Goal: Task Accomplishment & Management: Manage account settings

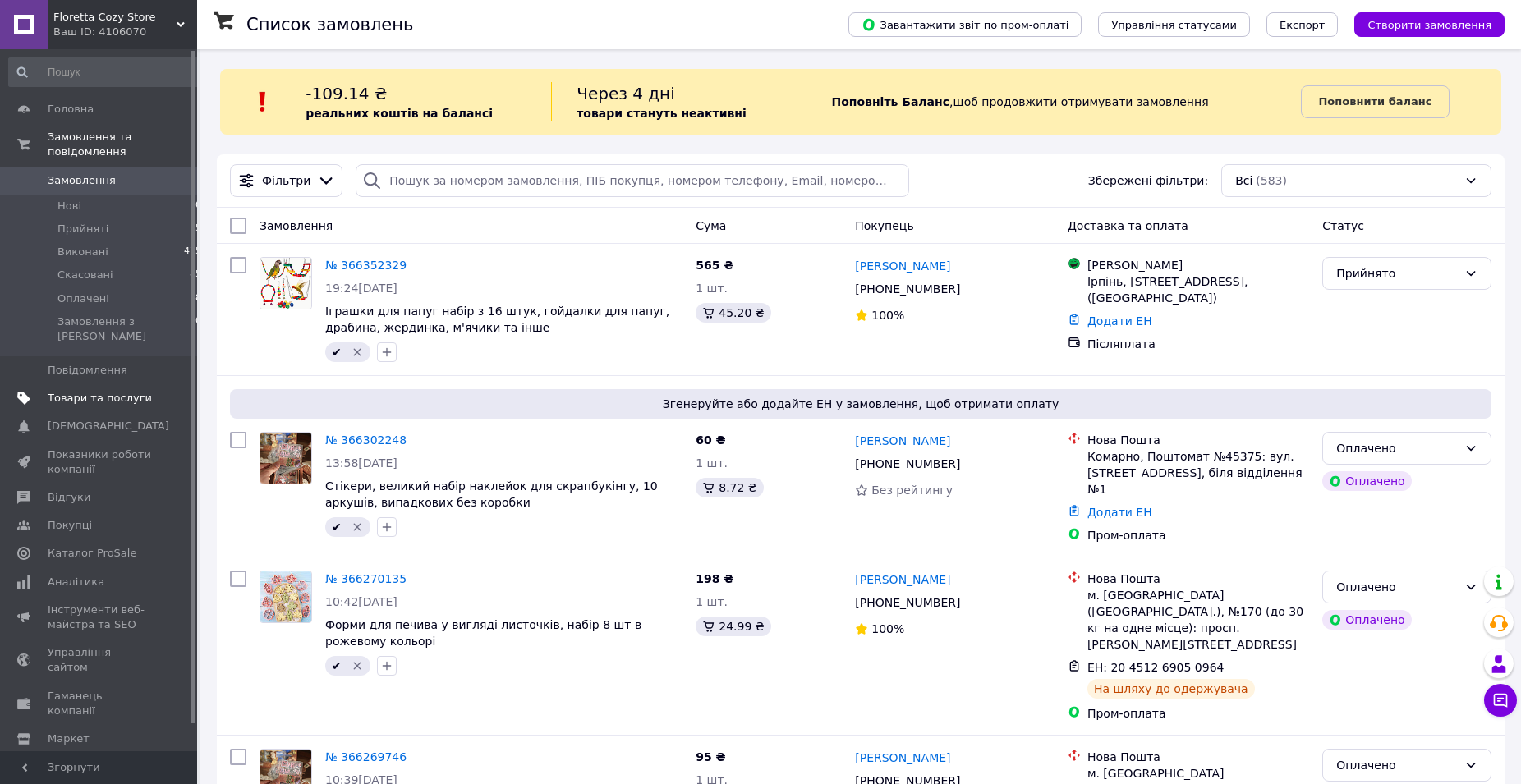
click at [77, 391] on span "Товари та послуги" at bounding box center [100, 398] width 105 height 15
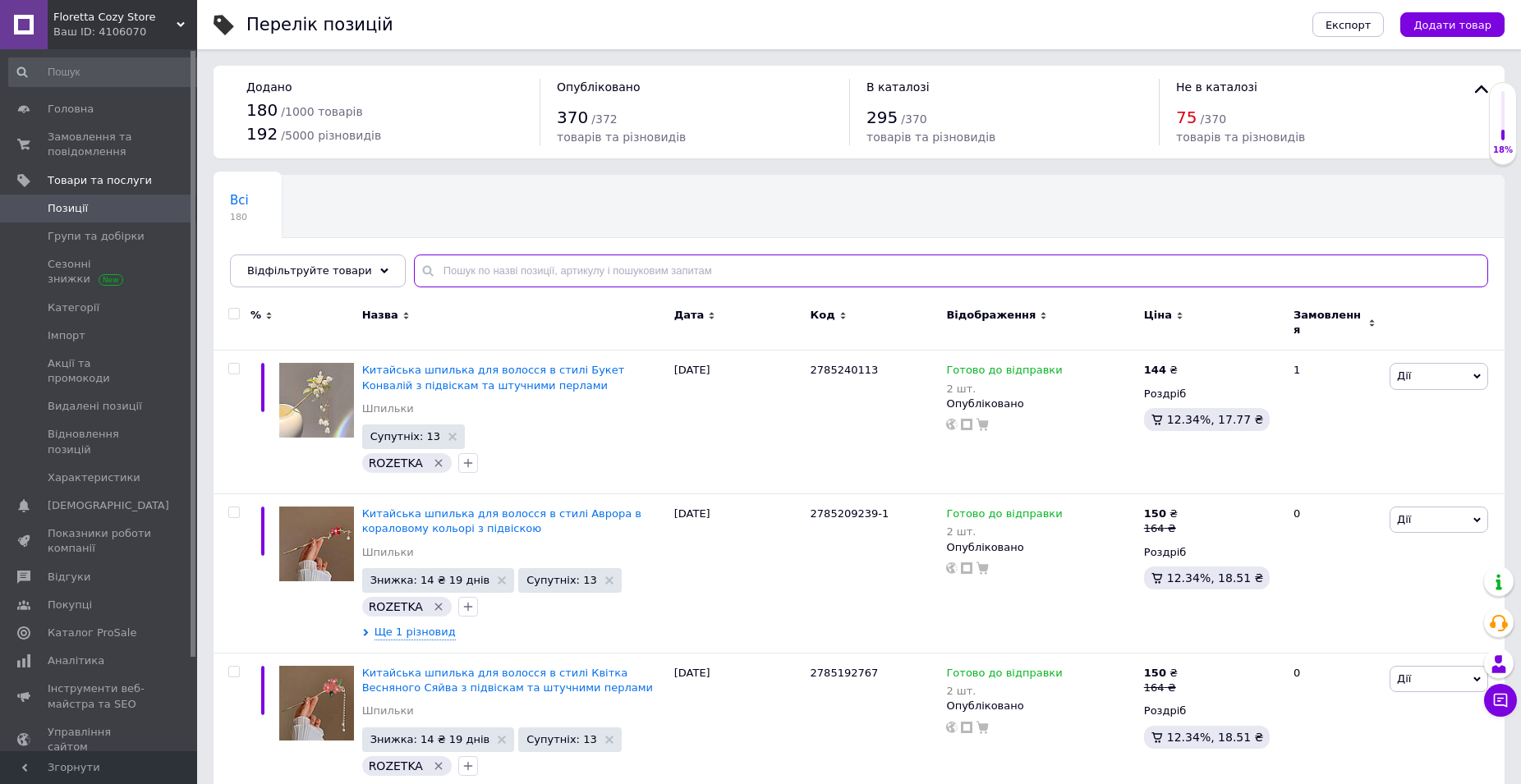
click at [483, 269] on input "text" at bounding box center [951, 270] width 1074 height 33
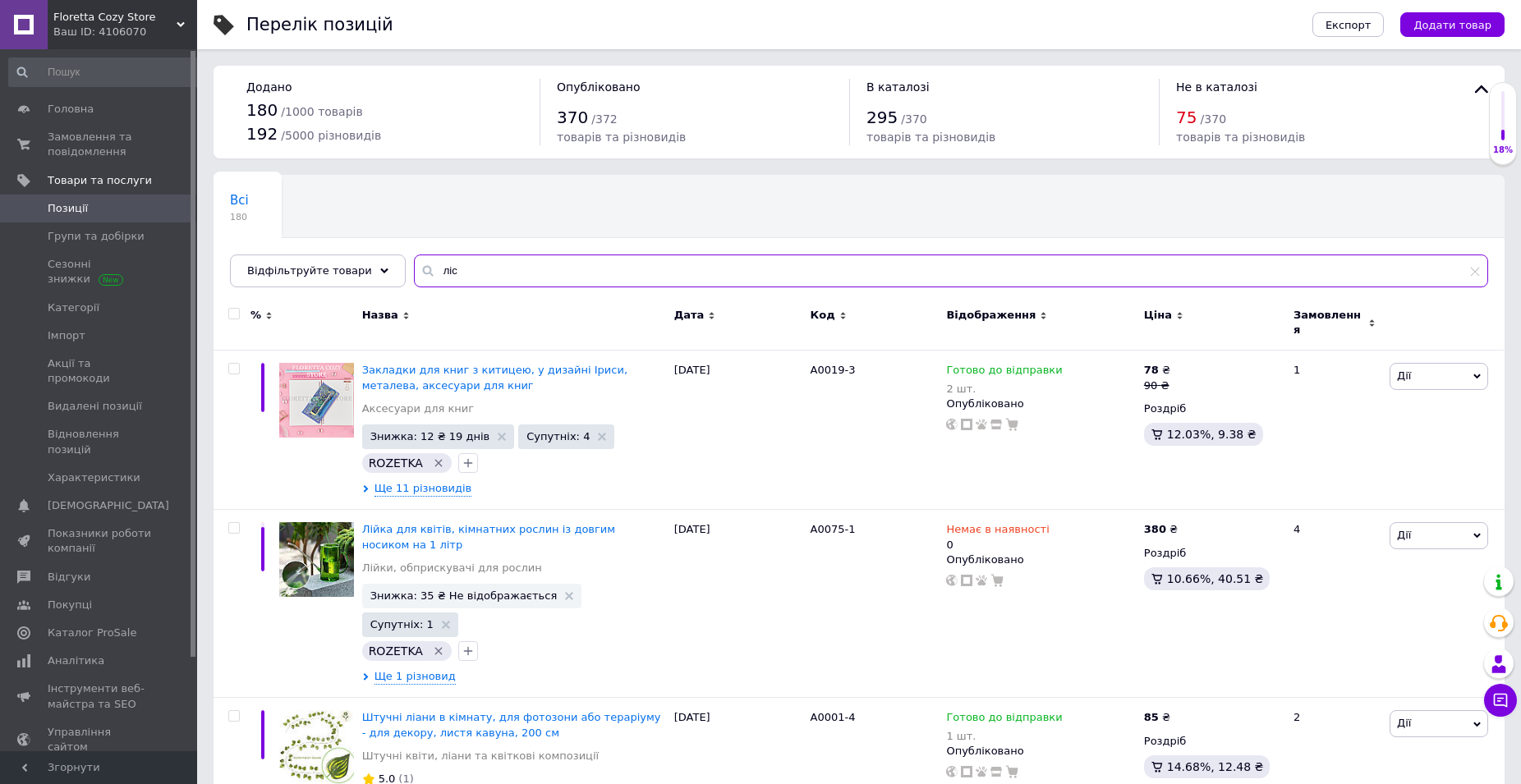
drag, startPoint x: 453, startPoint y: 261, endPoint x: 409, endPoint y: 270, distance: 44.9
click at [414, 270] on input "ліс" at bounding box center [951, 270] width 1074 height 33
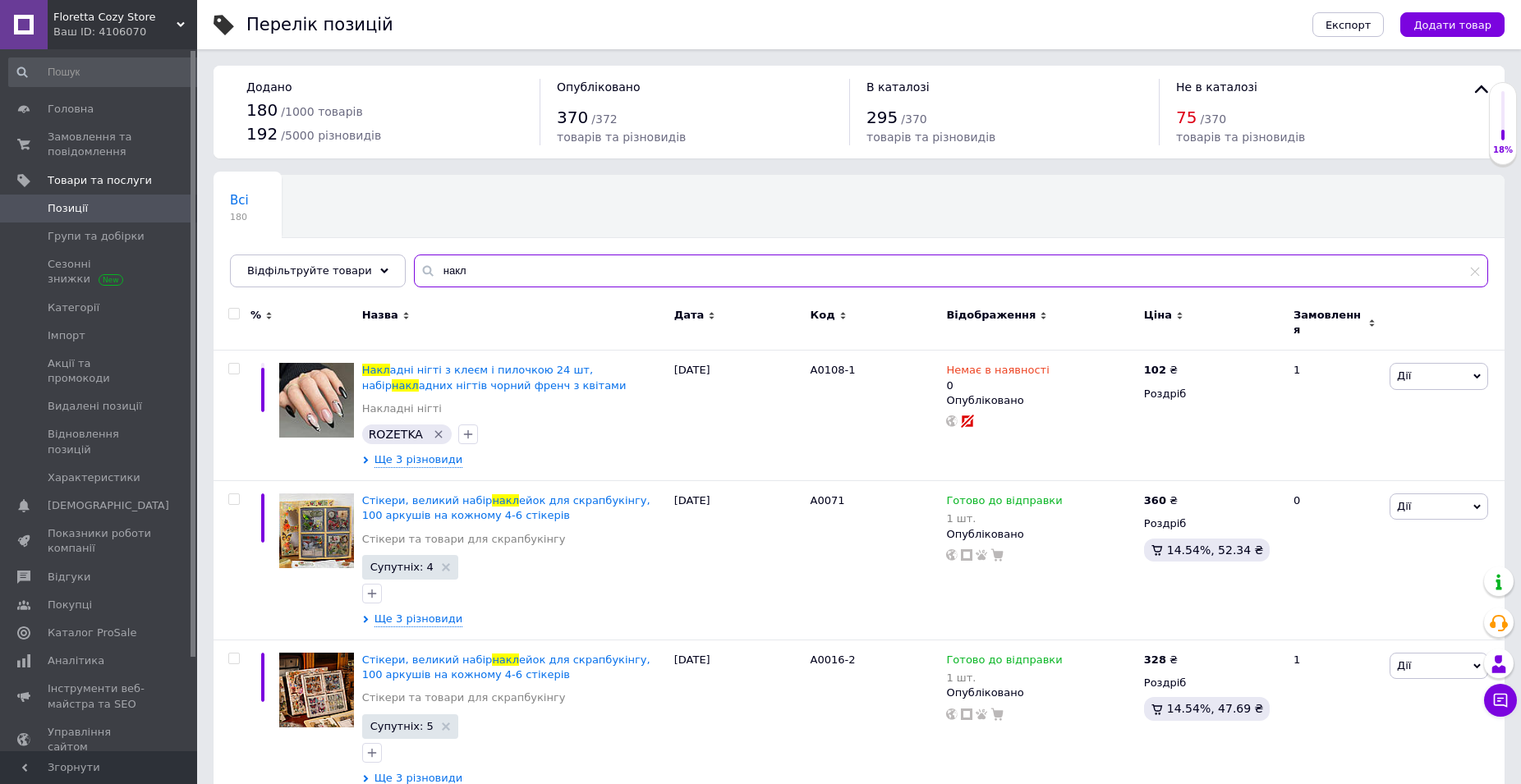
click at [492, 278] on input "накл" at bounding box center [951, 270] width 1074 height 33
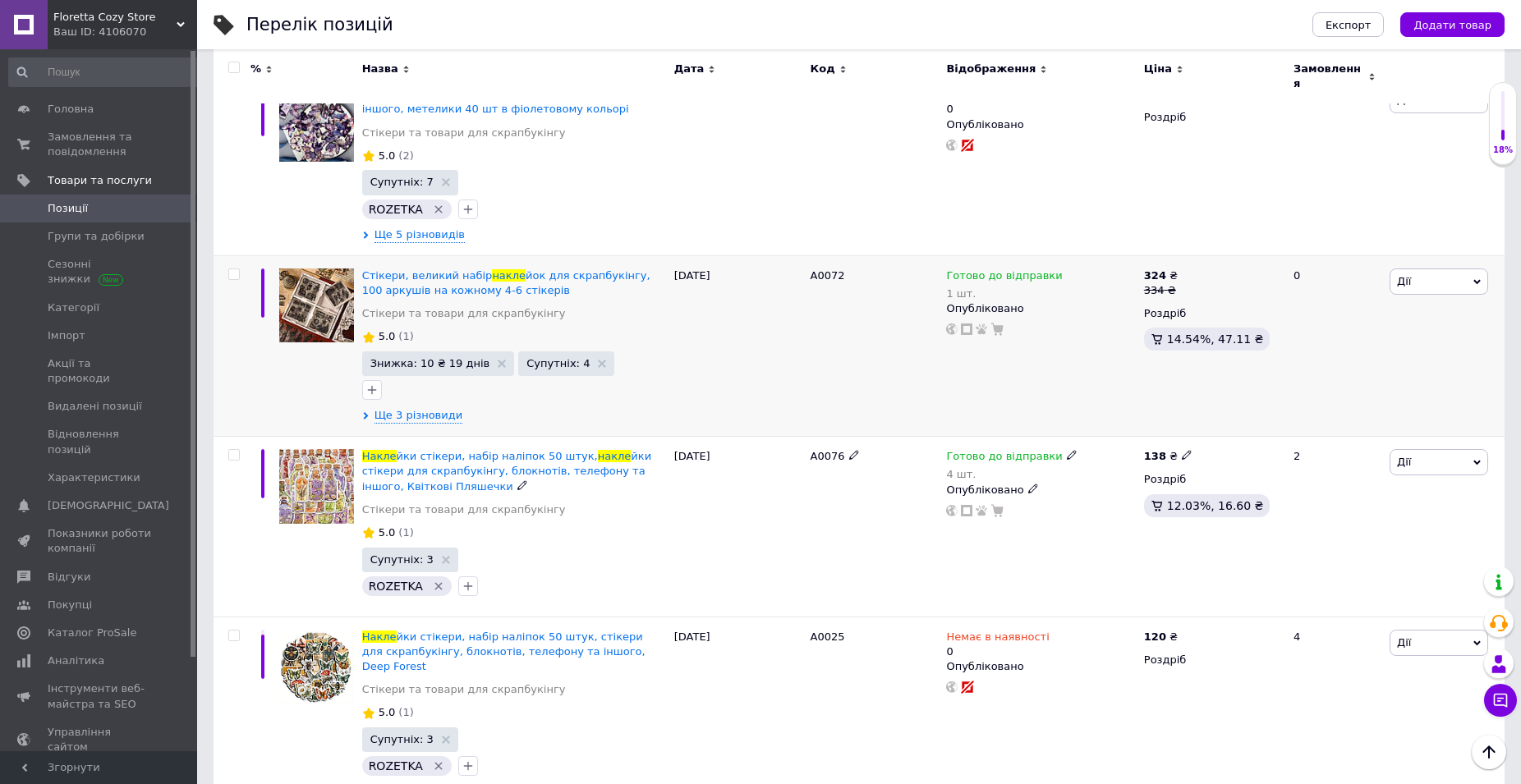
scroll to position [1005, 0]
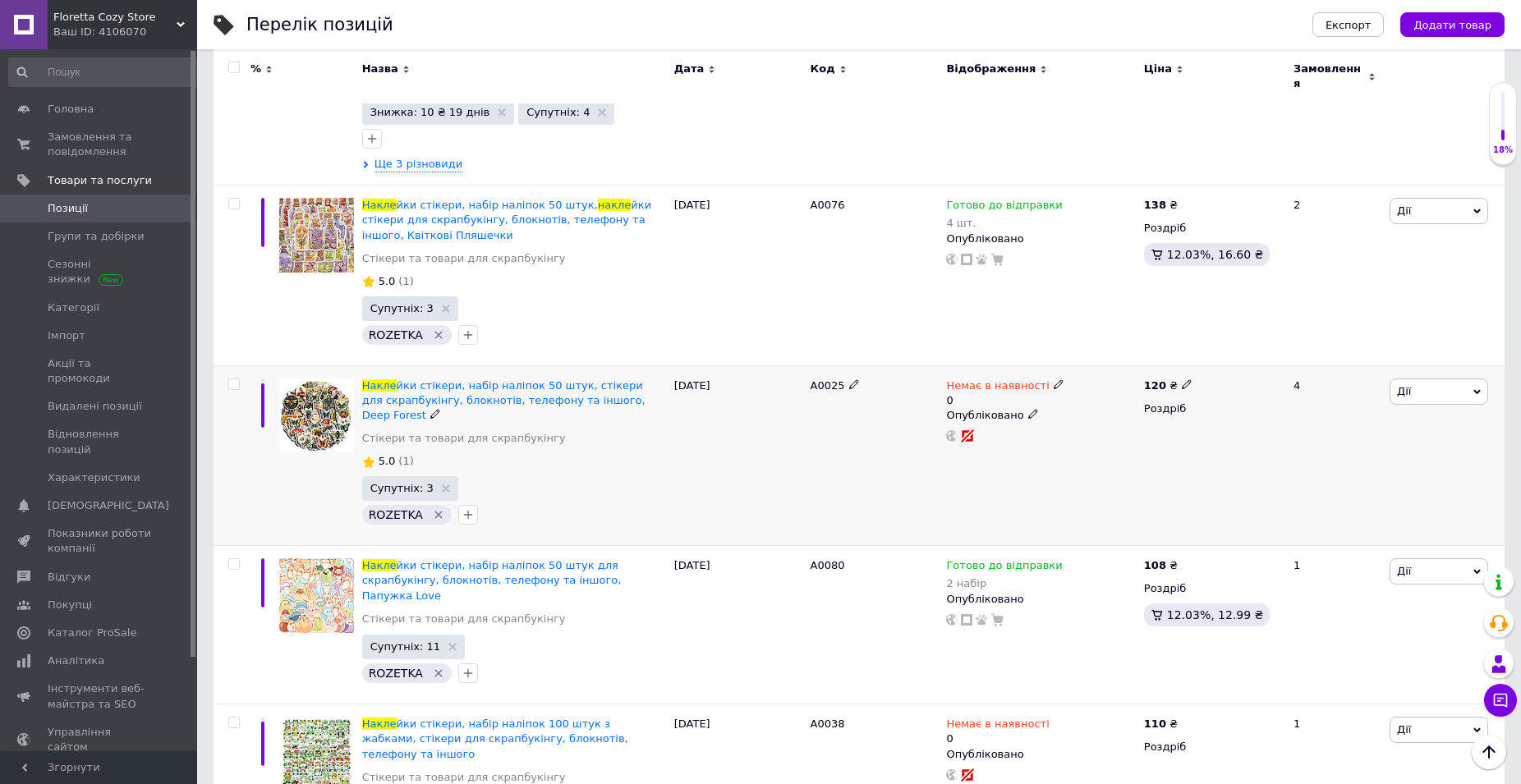
type input "накле"
click at [1054, 379] on icon at bounding box center [1058, 384] width 10 height 10
click at [1112, 444] on li "Готово до відправки" at bounding box center [1144, 450] width 156 height 23
drag, startPoint x: 1086, startPoint y: 423, endPoint x: 1059, endPoint y: 424, distance: 27.0
click at [1066, 433] on input "0" at bounding box center [1128, 449] width 125 height 33
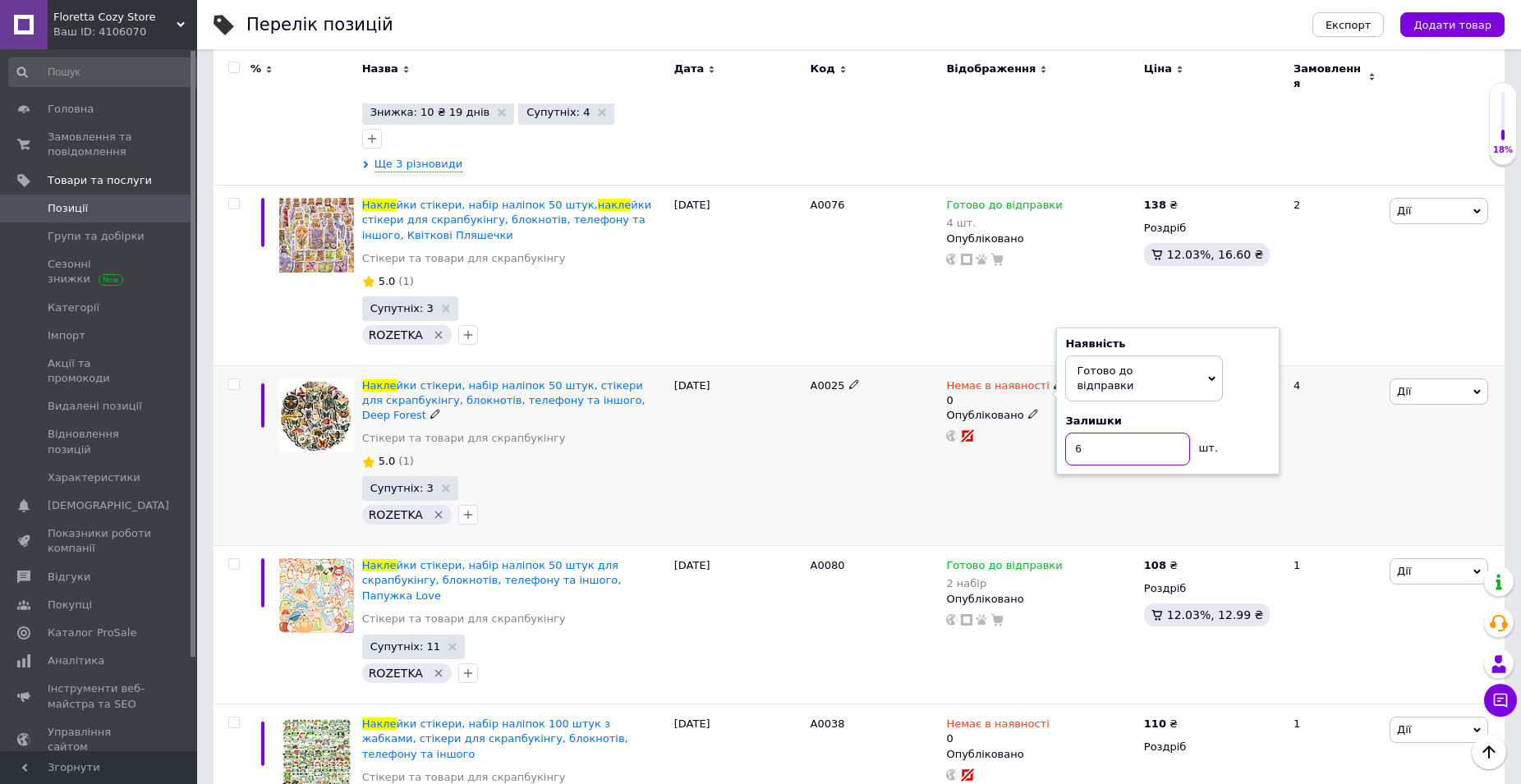
type input "6"
click at [857, 453] on div "А0025" at bounding box center [875, 455] width 136 height 180
click at [1183, 378] on span at bounding box center [1187, 383] width 10 height 11
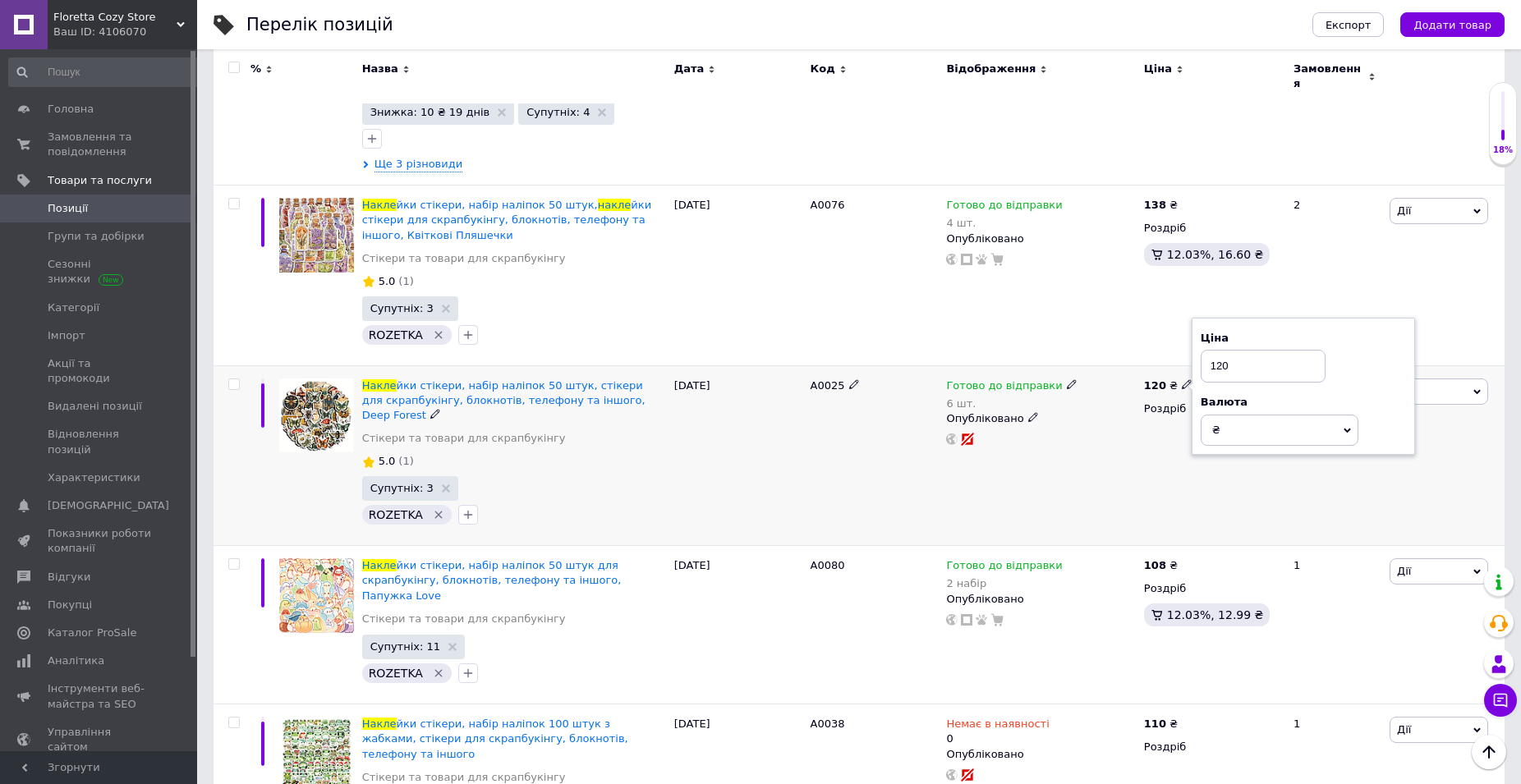
drag, startPoint x: 1218, startPoint y: 354, endPoint x: 1230, endPoint y: 356, distance: 12.2
click at [1230, 356] on input "120" at bounding box center [1264, 365] width 125 height 33
type input "122"
click at [1096, 469] on div "Готово до відправки 6 шт. Опубліковано" at bounding box center [1040, 455] width 197 height 180
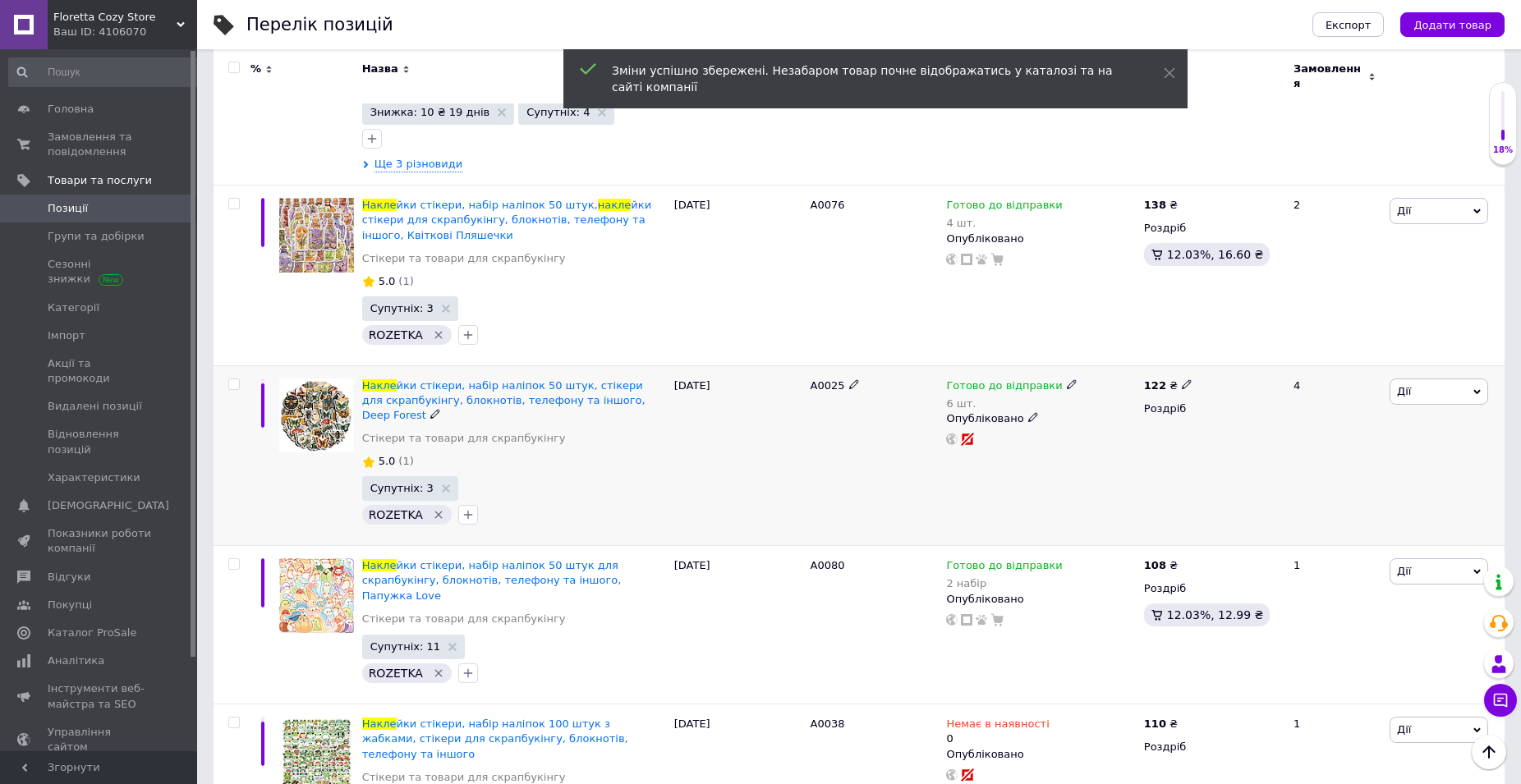
click at [807, 436] on div "А0025" at bounding box center [875, 455] width 136 height 180
click at [825, 379] on span "А0025" at bounding box center [827, 385] width 35 height 12
copy span "А0025"
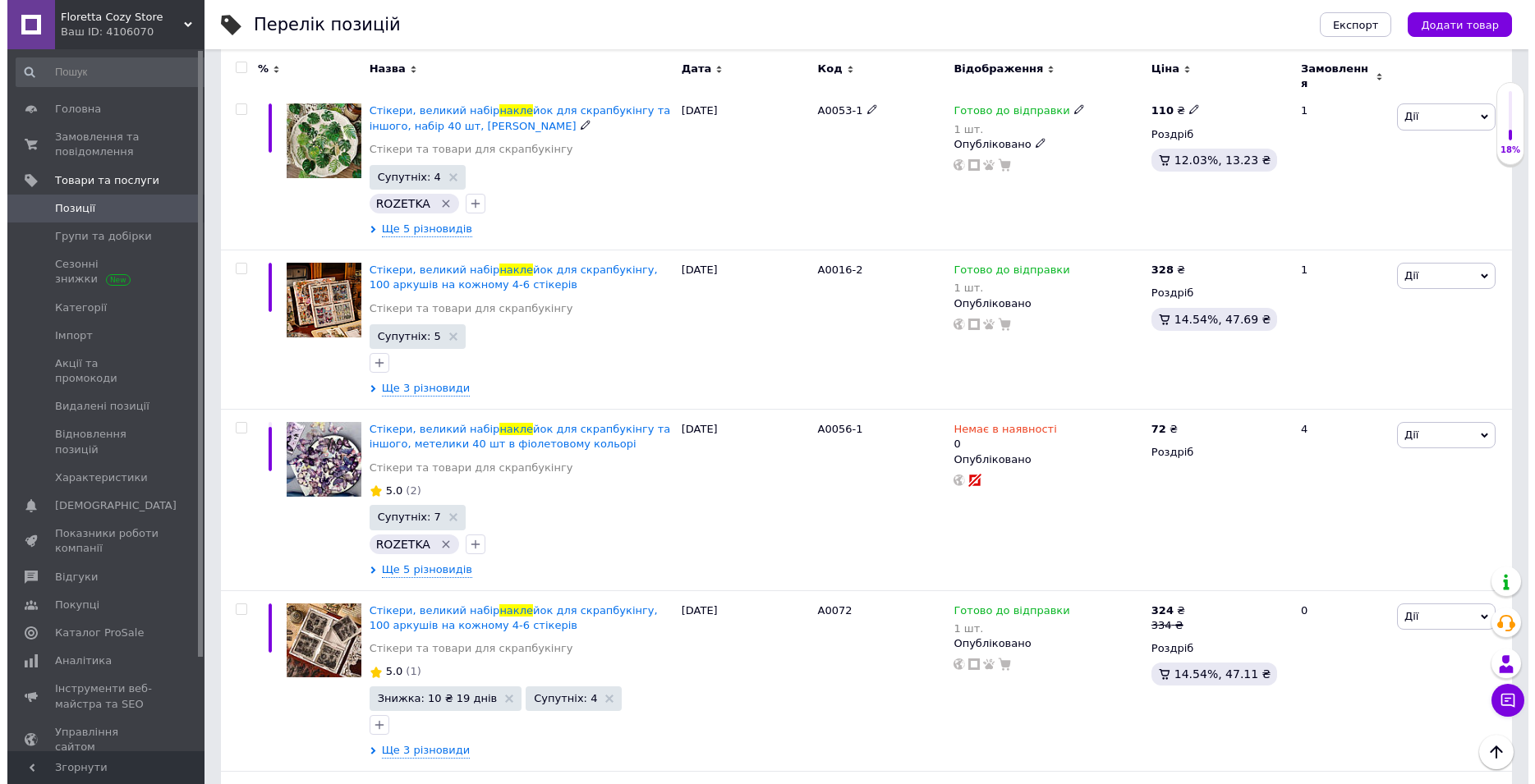
scroll to position [0, 0]
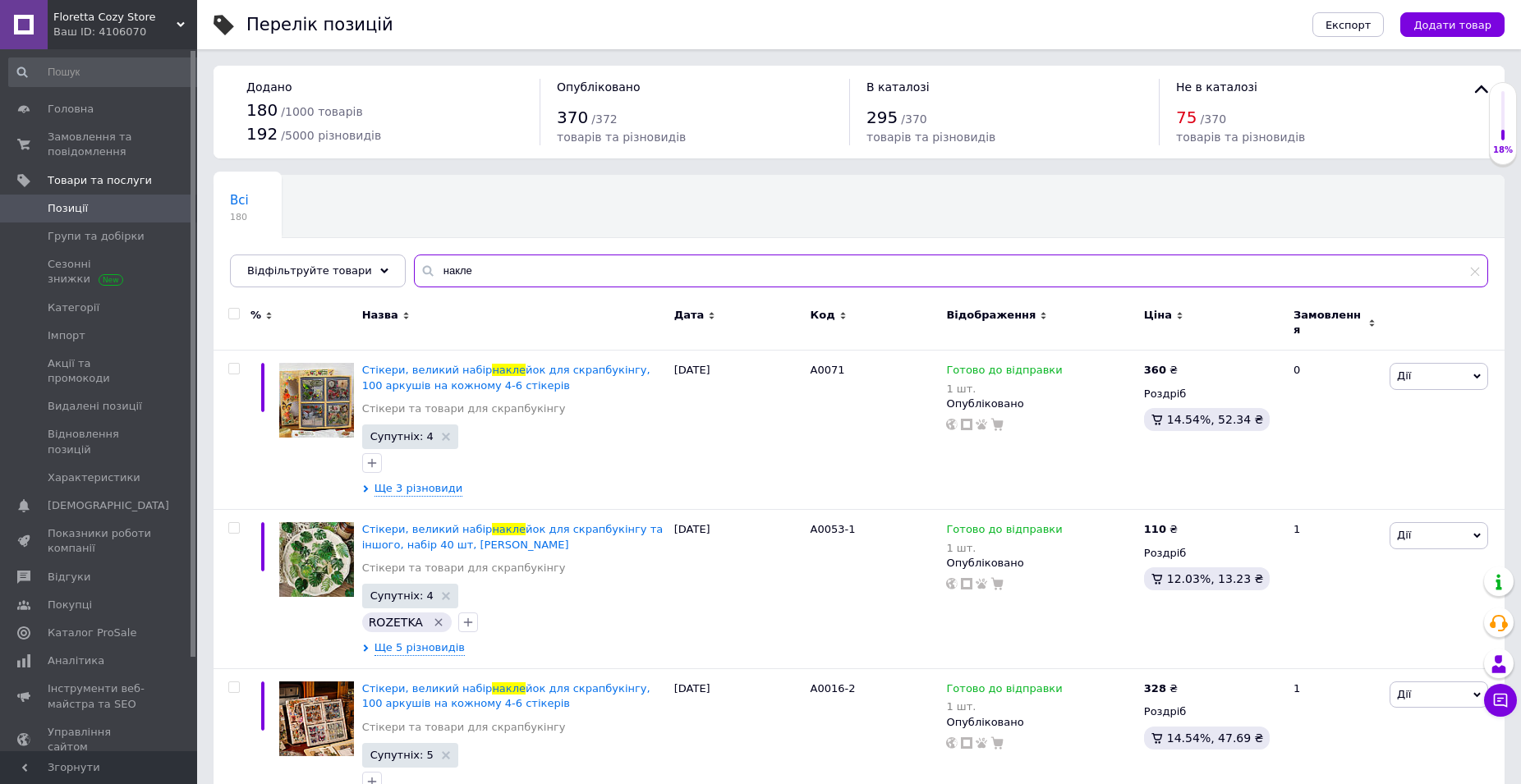
drag, startPoint x: 413, startPoint y: 287, endPoint x: 468, endPoint y: 288, distance: 55.0
click at [414, 288] on input "накле" at bounding box center [951, 270] width 1074 height 33
paste input "0025"
type input "А0025"
